Goal: Task Accomplishment & Management: Use online tool/utility

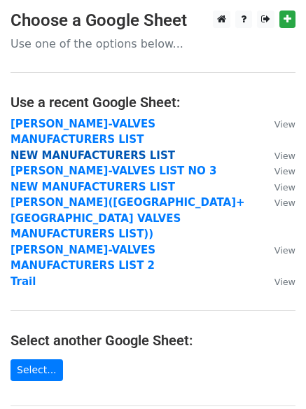
click at [144, 149] on strong "NEW MANUFACTURERS LIST" at bounding box center [92, 155] width 164 height 13
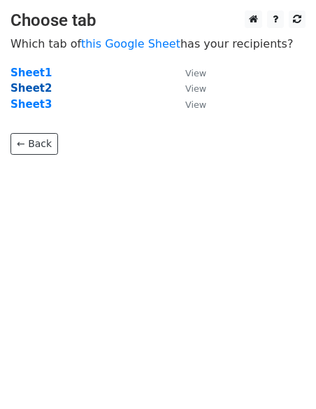
click at [34, 91] on strong "Sheet2" at bounding box center [30, 88] width 41 height 13
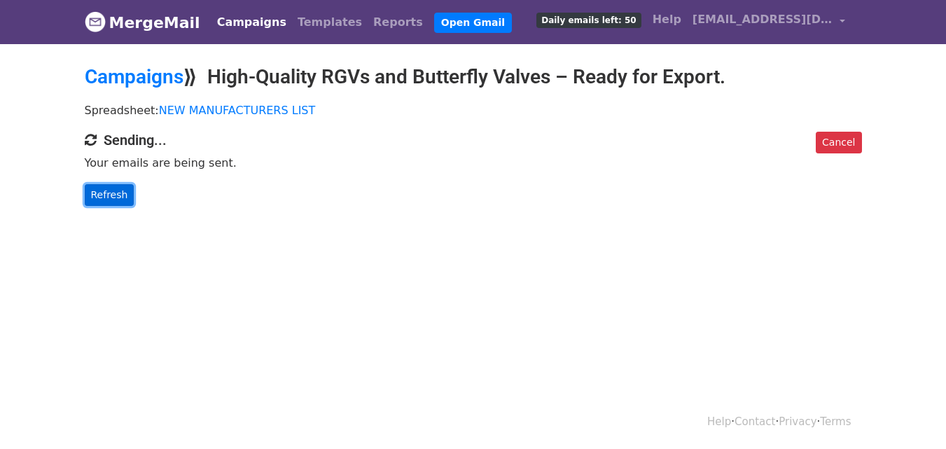
click at [102, 191] on link "Refresh" at bounding box center [110, 195] width 50 height 22
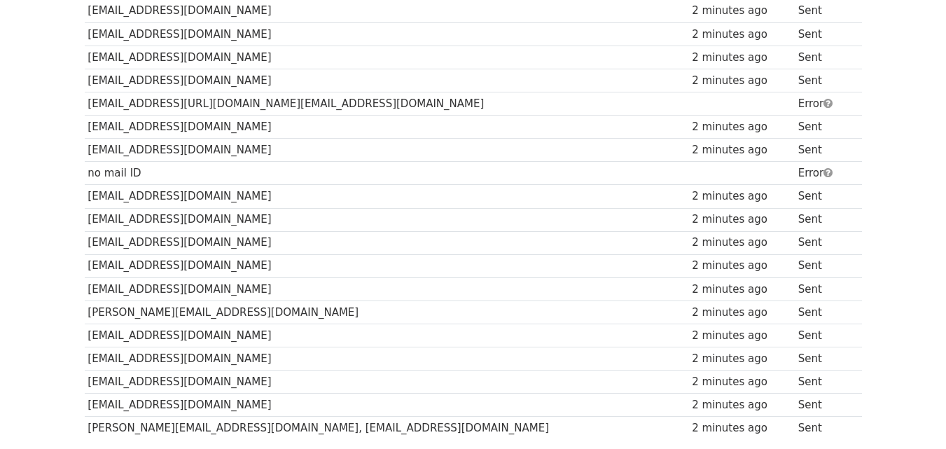
scroll to position [465, 0]
